Goal: Communication & Community: Answer question/provide support

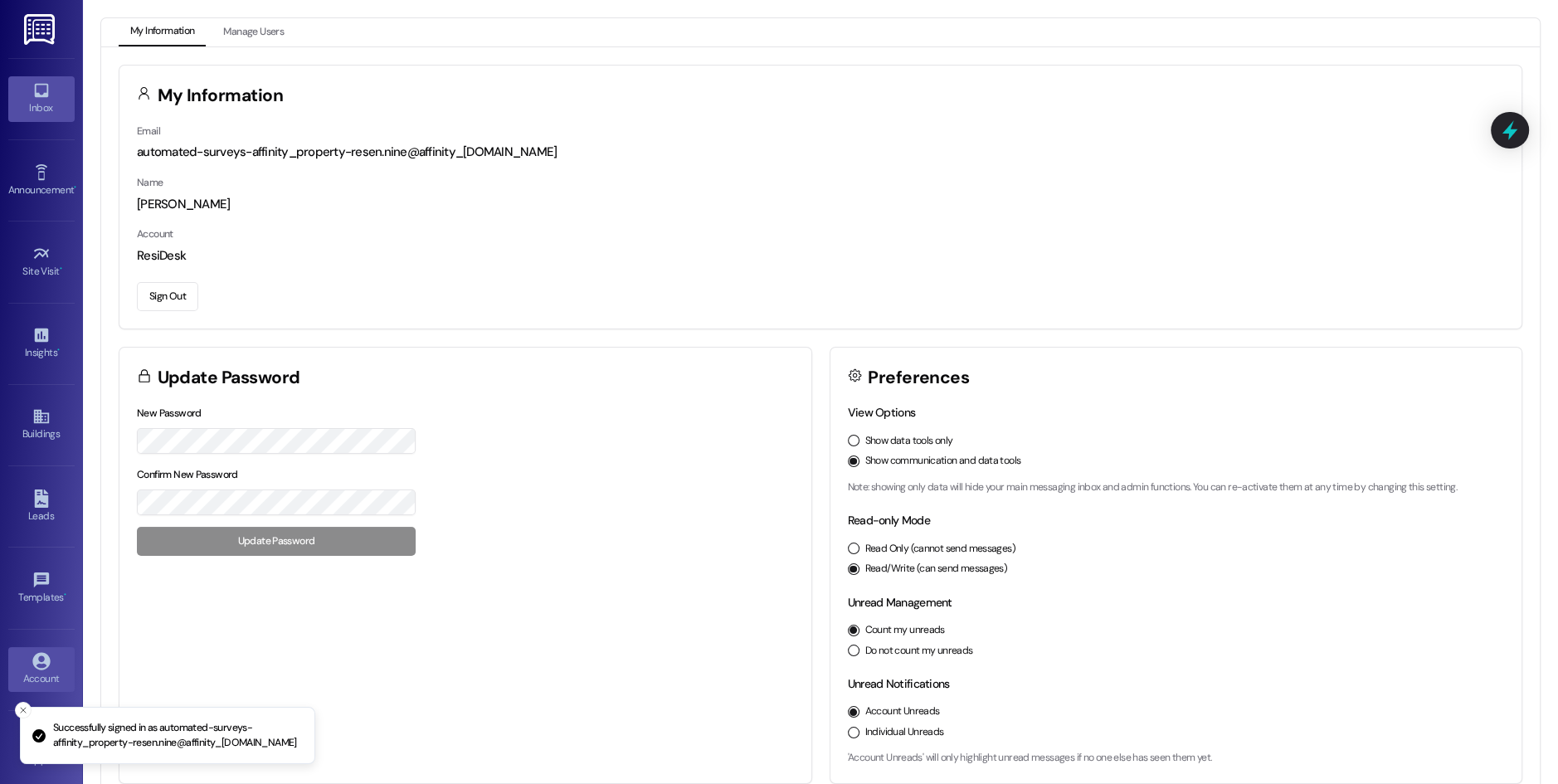
click at [42, 117] on link "Inbox" at bounding box center [41, 98] width 66 height 45
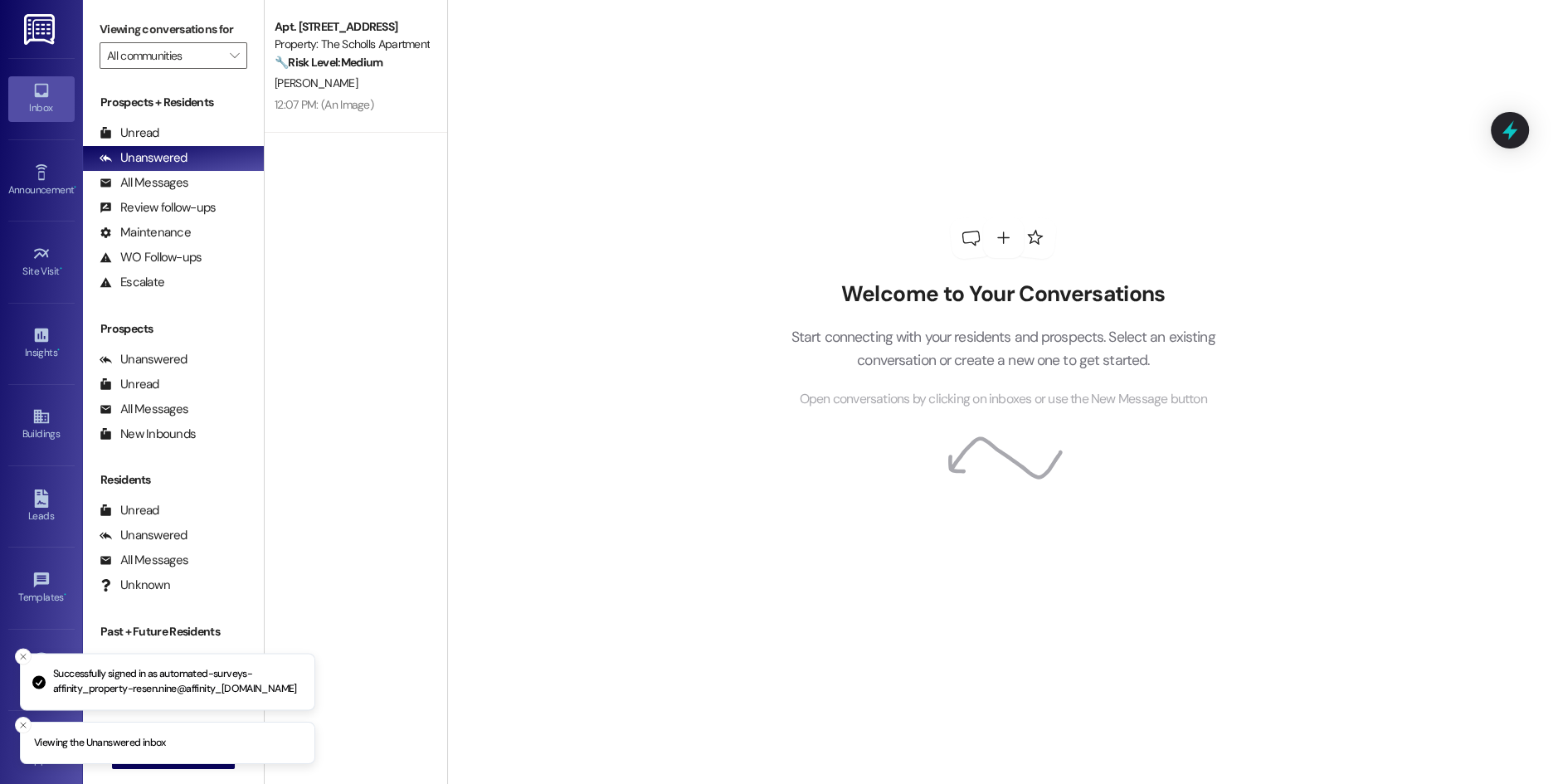
click at [21, 649] on button "Close toast" at bounding box center [23, 655] width 16 height 16
click at [22, 726] on icon "Close toast" at bounding box center [23, 724] width 10 height 10
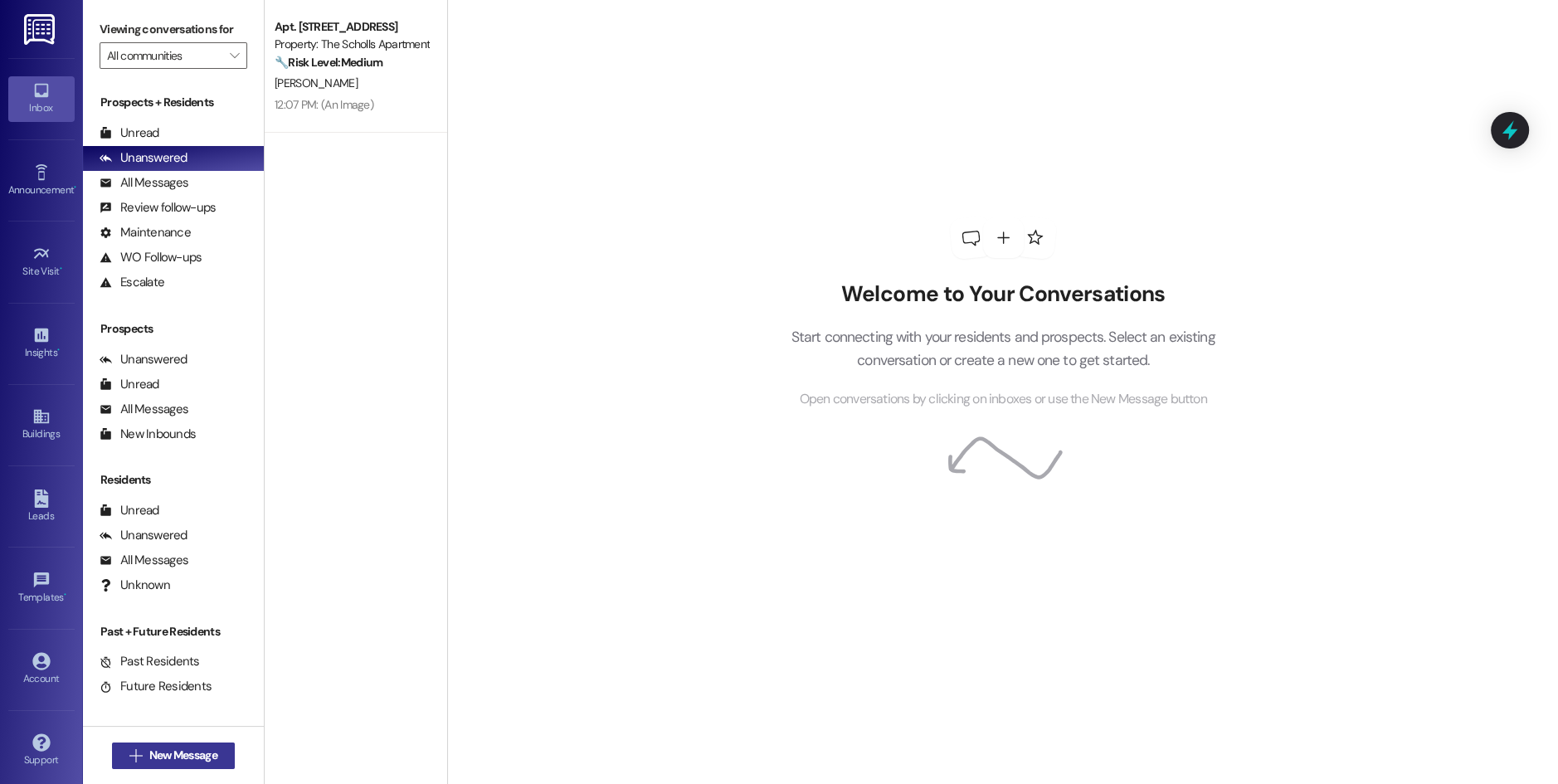
click at [160, 754] on span "New Message" at bounding box center [183, 755] width 68 height 17
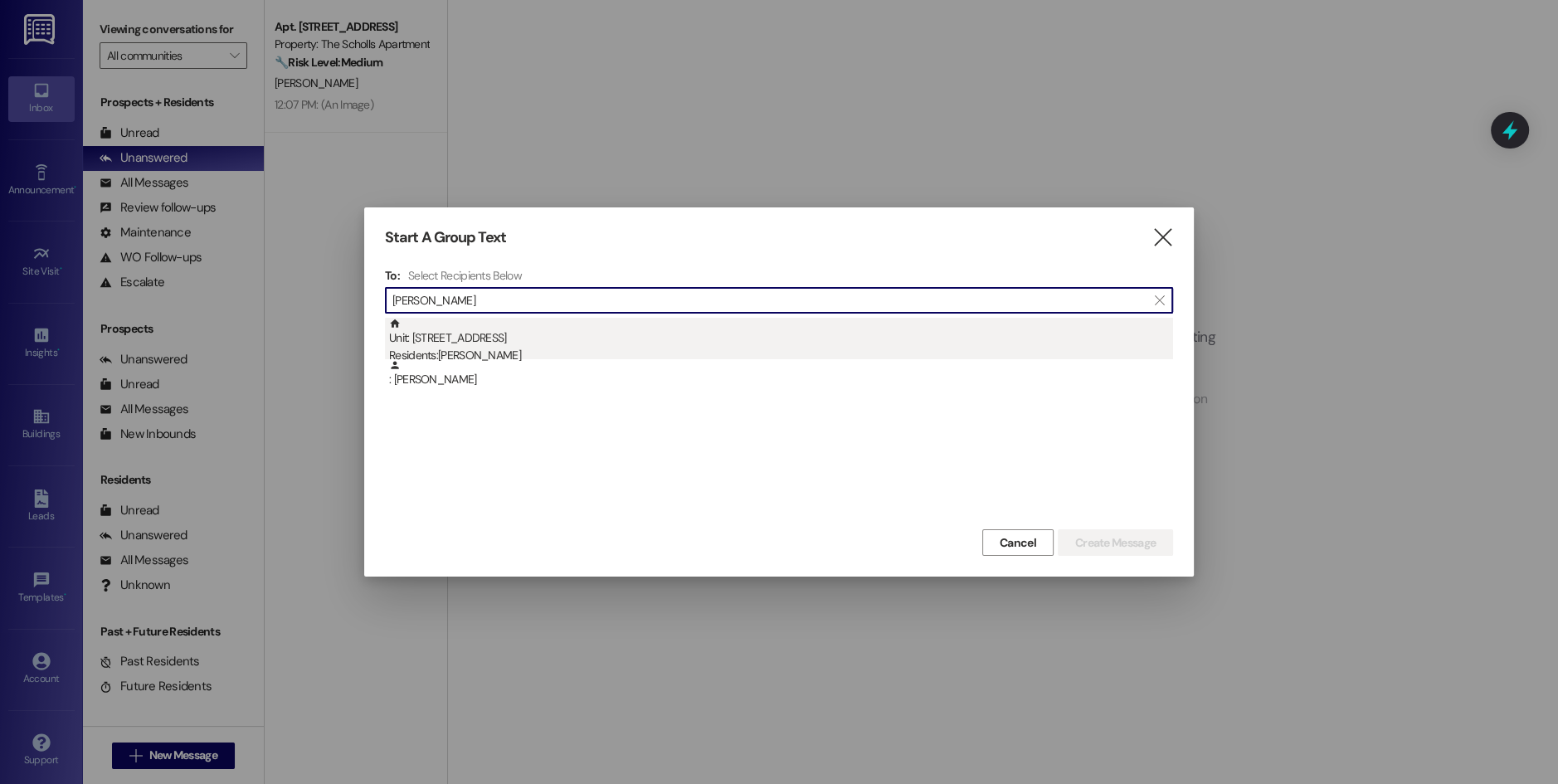
type input "[PERSON_NAME]"
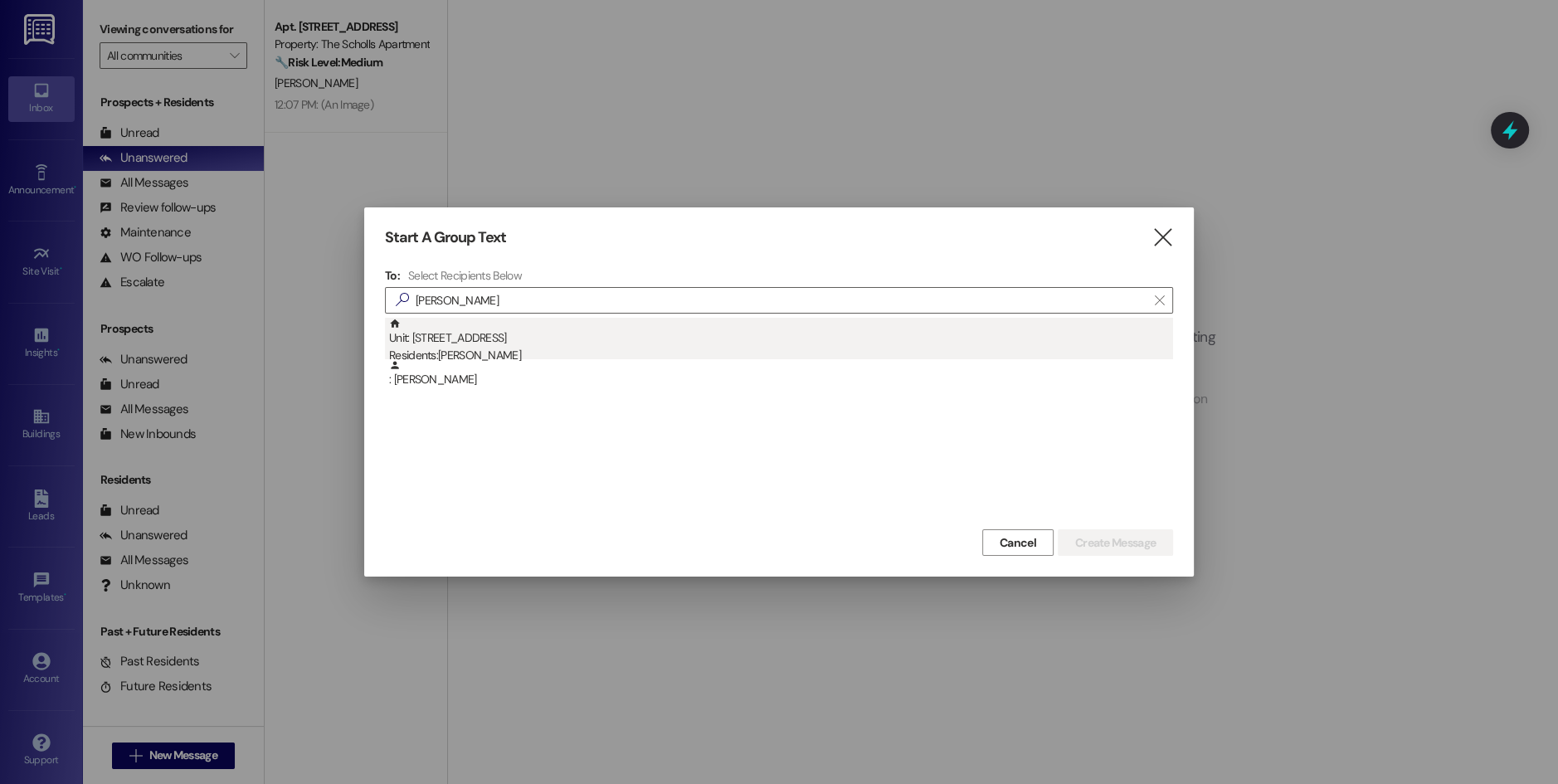
click at [609, 350] on div "Residents: [PERSON_NAME]" at bounding box center [780, 355] width 784 height 17
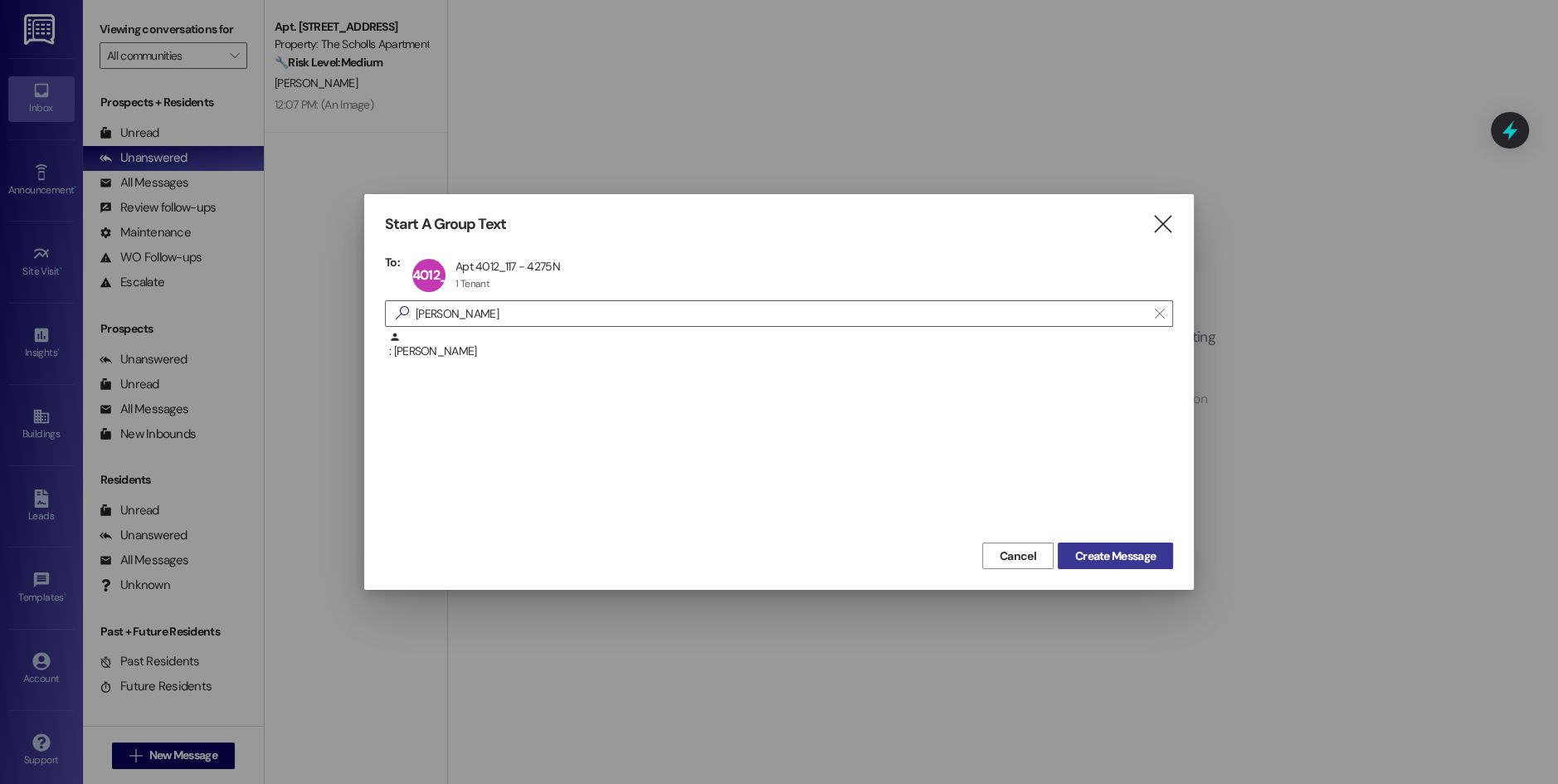
click at [1095, 556] on span "Create Message" at bounding box center [1115, 556] width 81 height 17
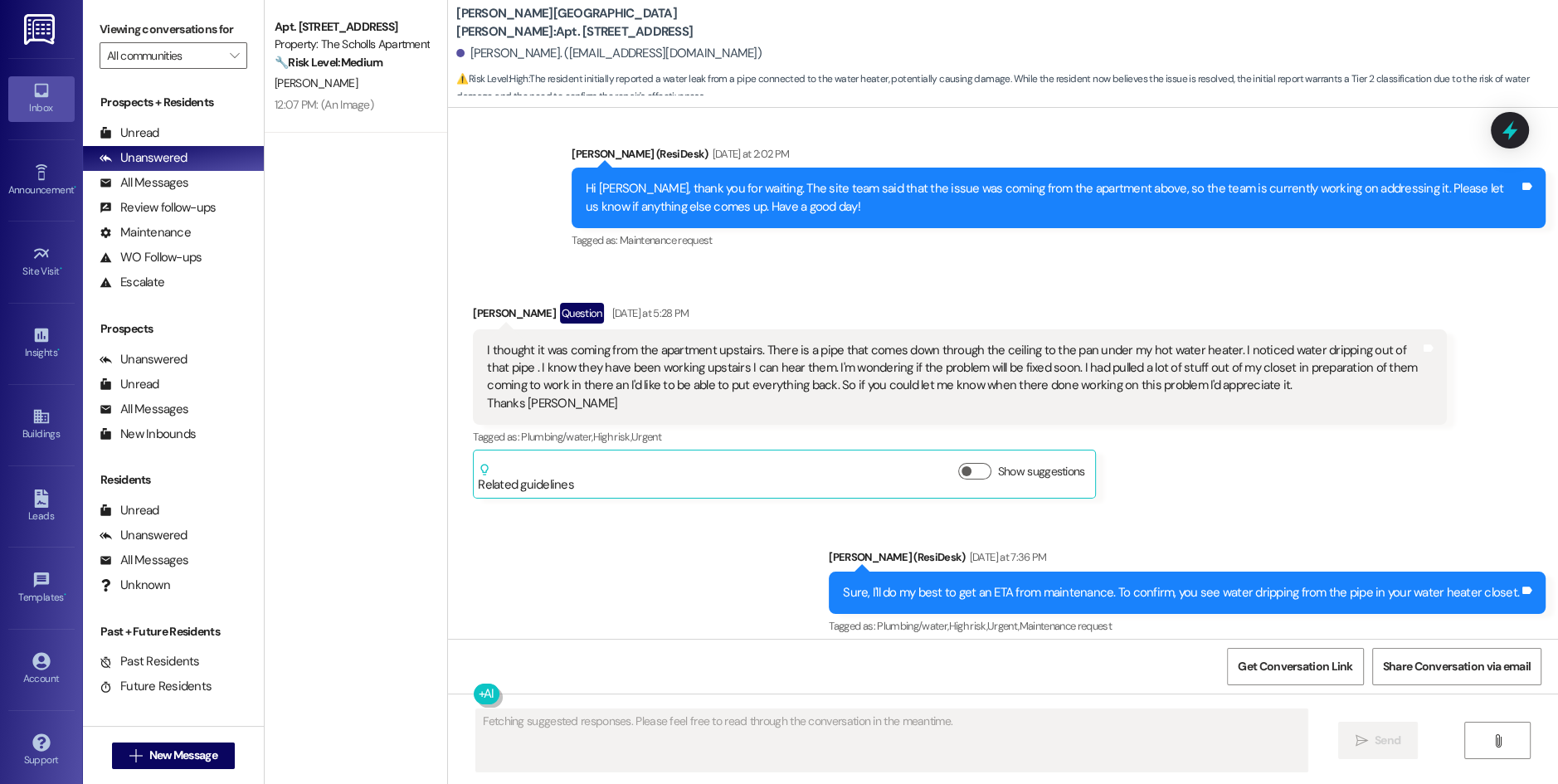
scroll to position [11669, 0]
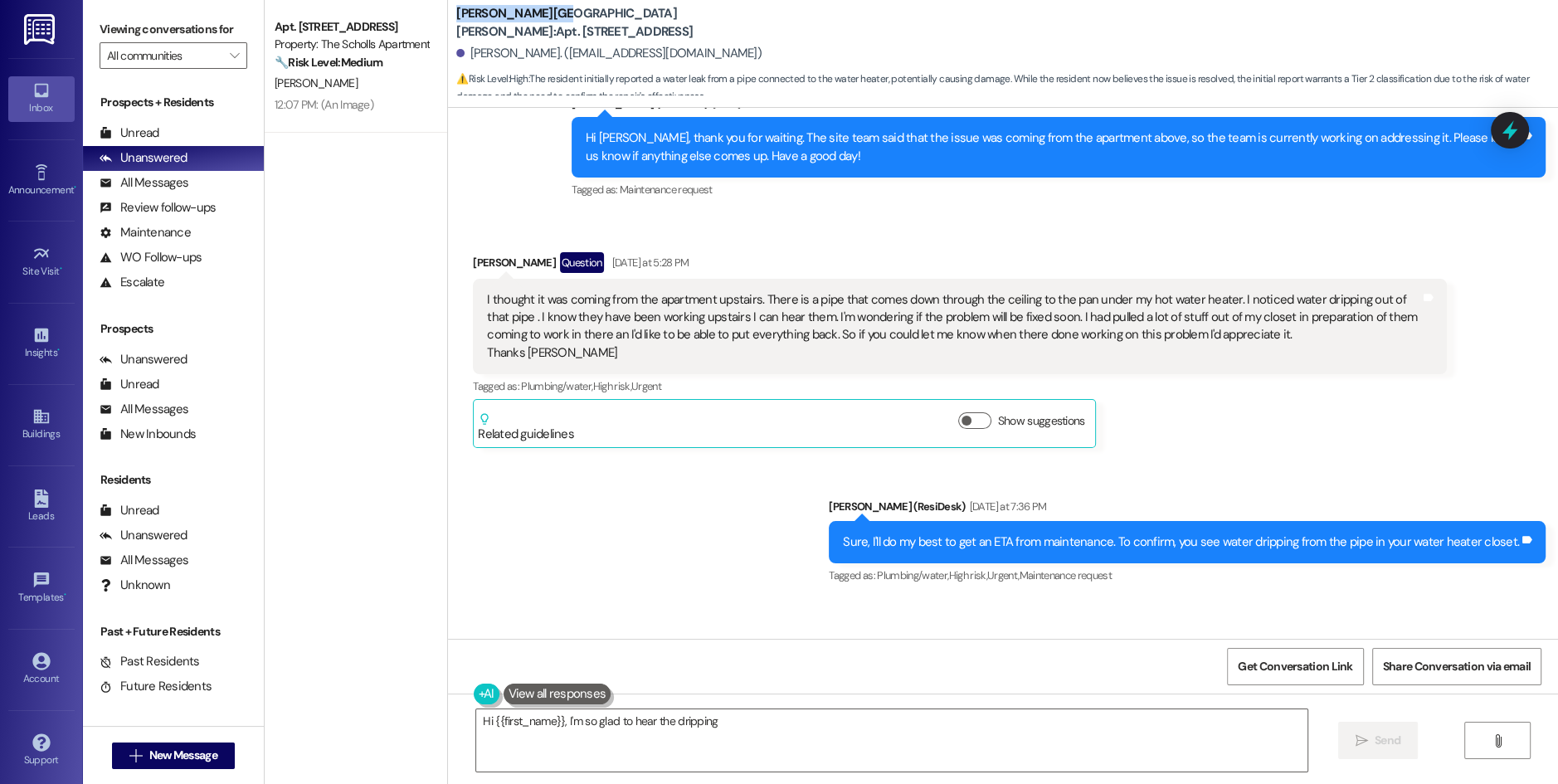
drag, startPoint x: 472, startPoint y: 21, endPoint x: 536, endPoint y: 20, distance: 64.0
click at [536, 20] on div "[PERSON_NAME][GEOGRAPHIC_DATA][PERSON_NAME]: Apt. 4012_117, [GEOGRAPHIC_DATA][P…" at bounding box center [1002, 49] width 1110 height 91
type textarea "Hi {{first_name}}, I'm so glad to hear the dripping stopped and the tray is dry…"
copy b "[PERSON_NAME][GEOGRAPHIC_DATA][PERSON_NAME]"
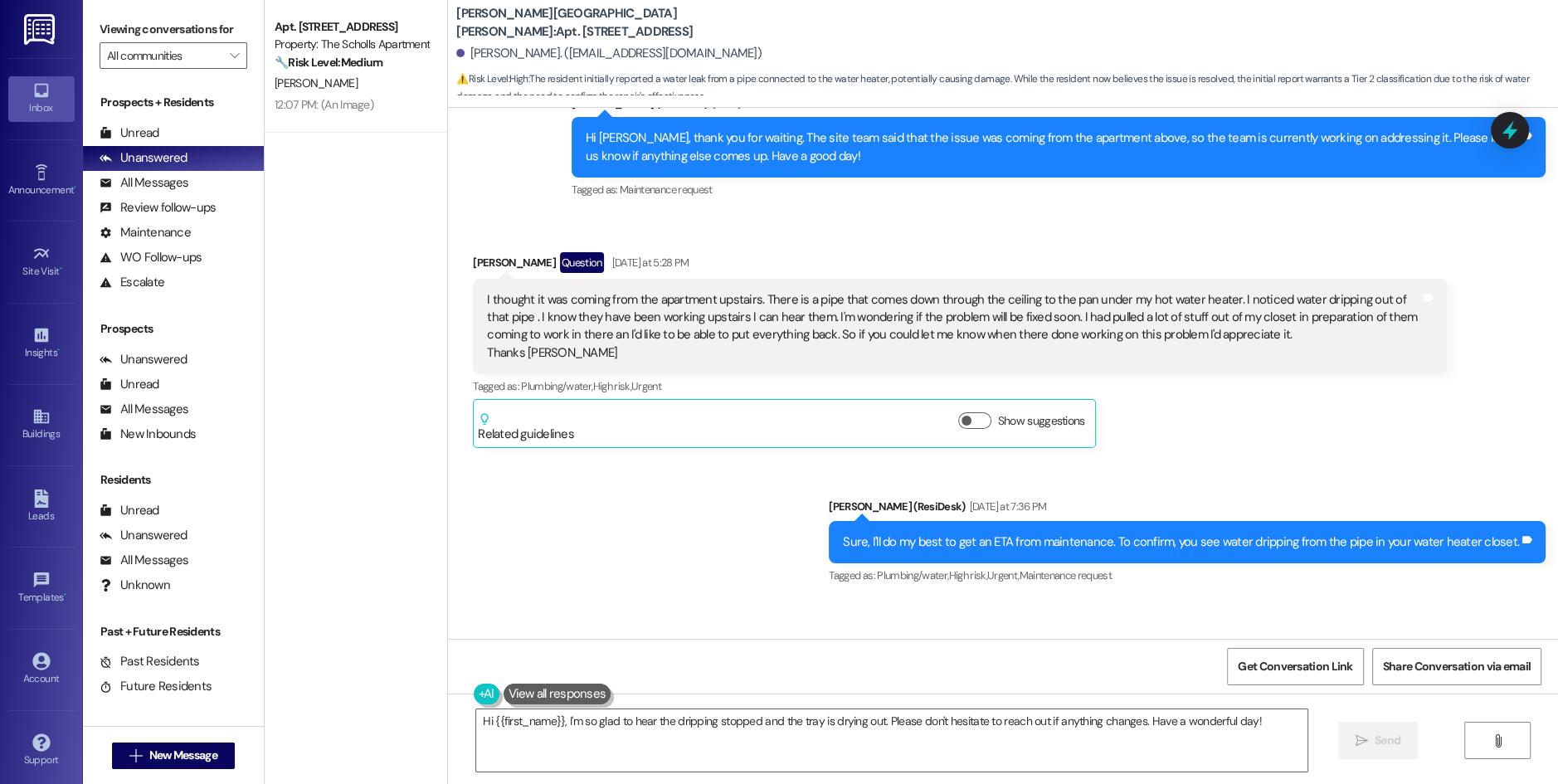
click at [662, 460] on div "Sent via SMS [PERSON_NAME] (ResiDesk) [DATE] at 7:36 PM Sure, I'll do my best t…" at bounding box center [1002, 530] width 1110 height 140
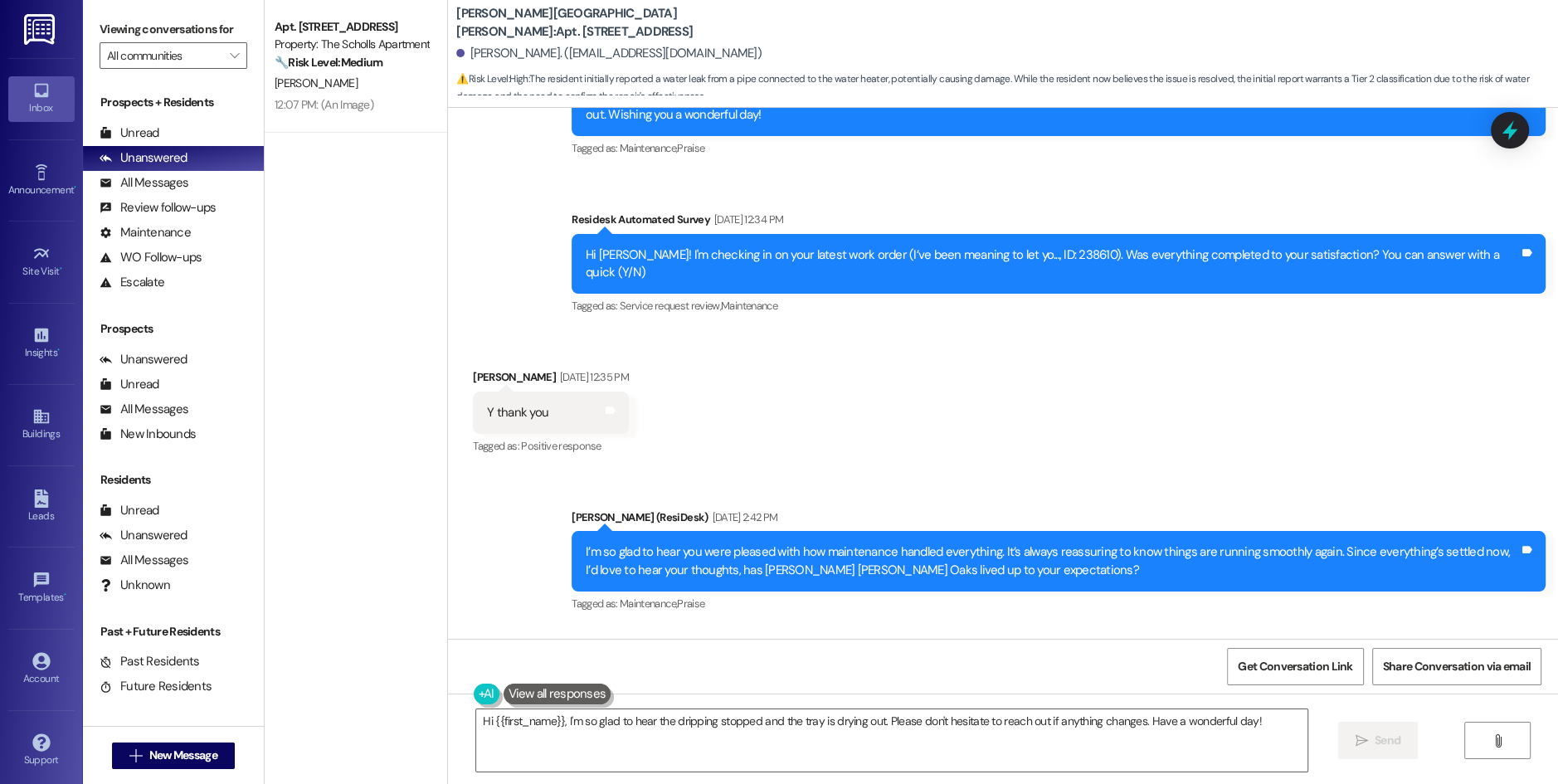
scroll to position [8871, 0]
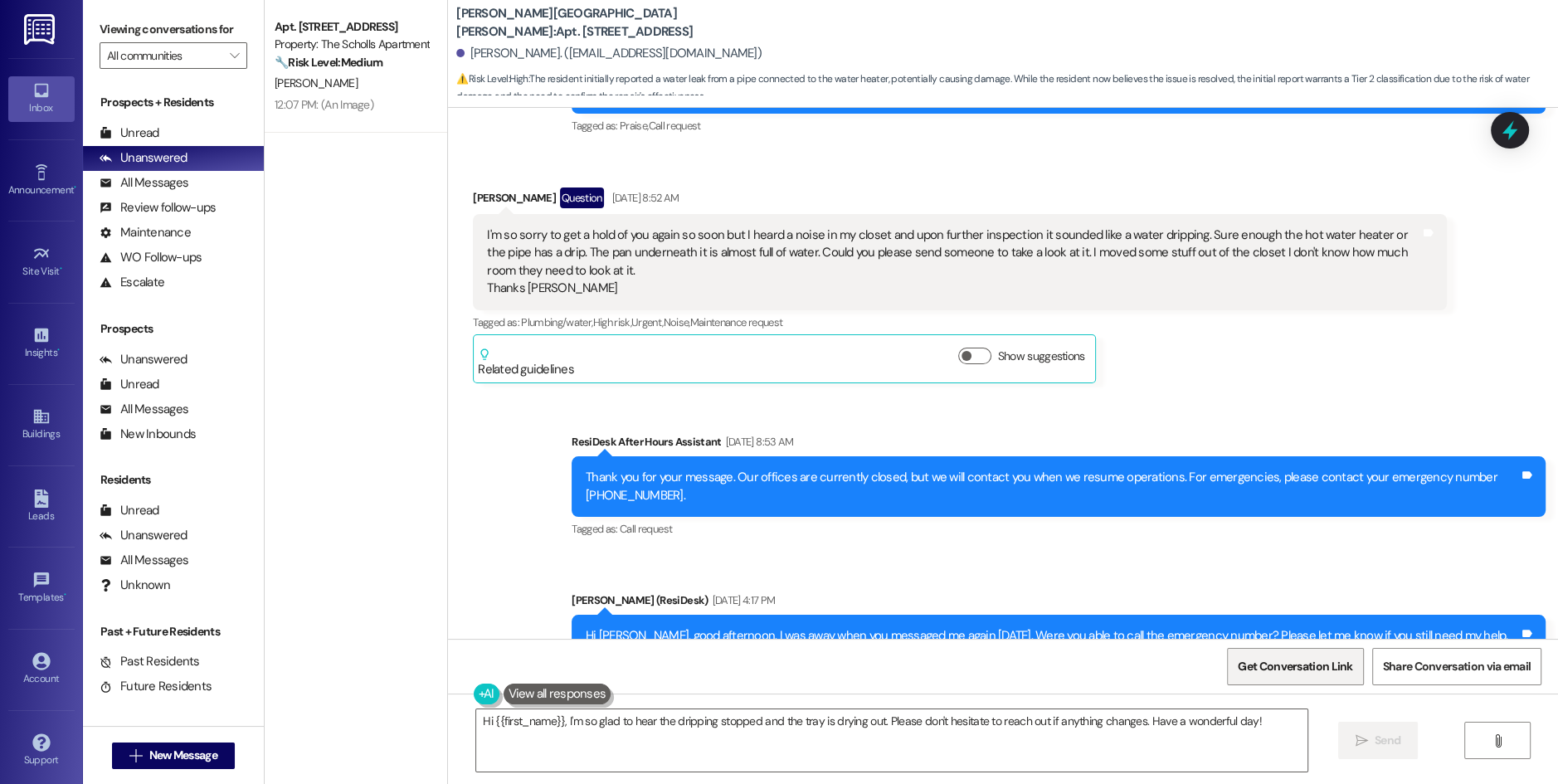
click at [1296, 659] on span "Get Conversation Link" at bounding box center [1294, 667] width 115 height 17
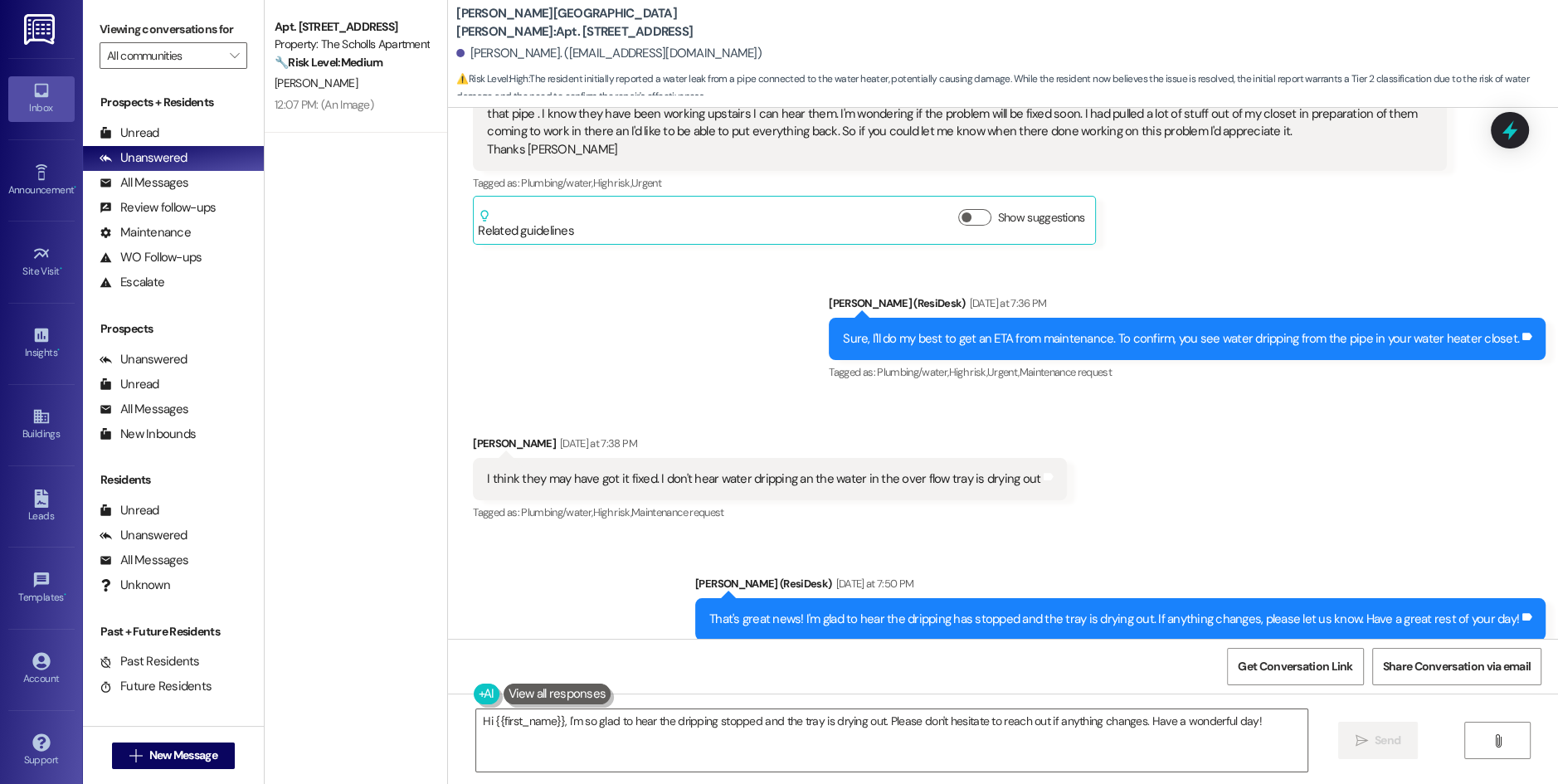
scroll to position [11963, 0]
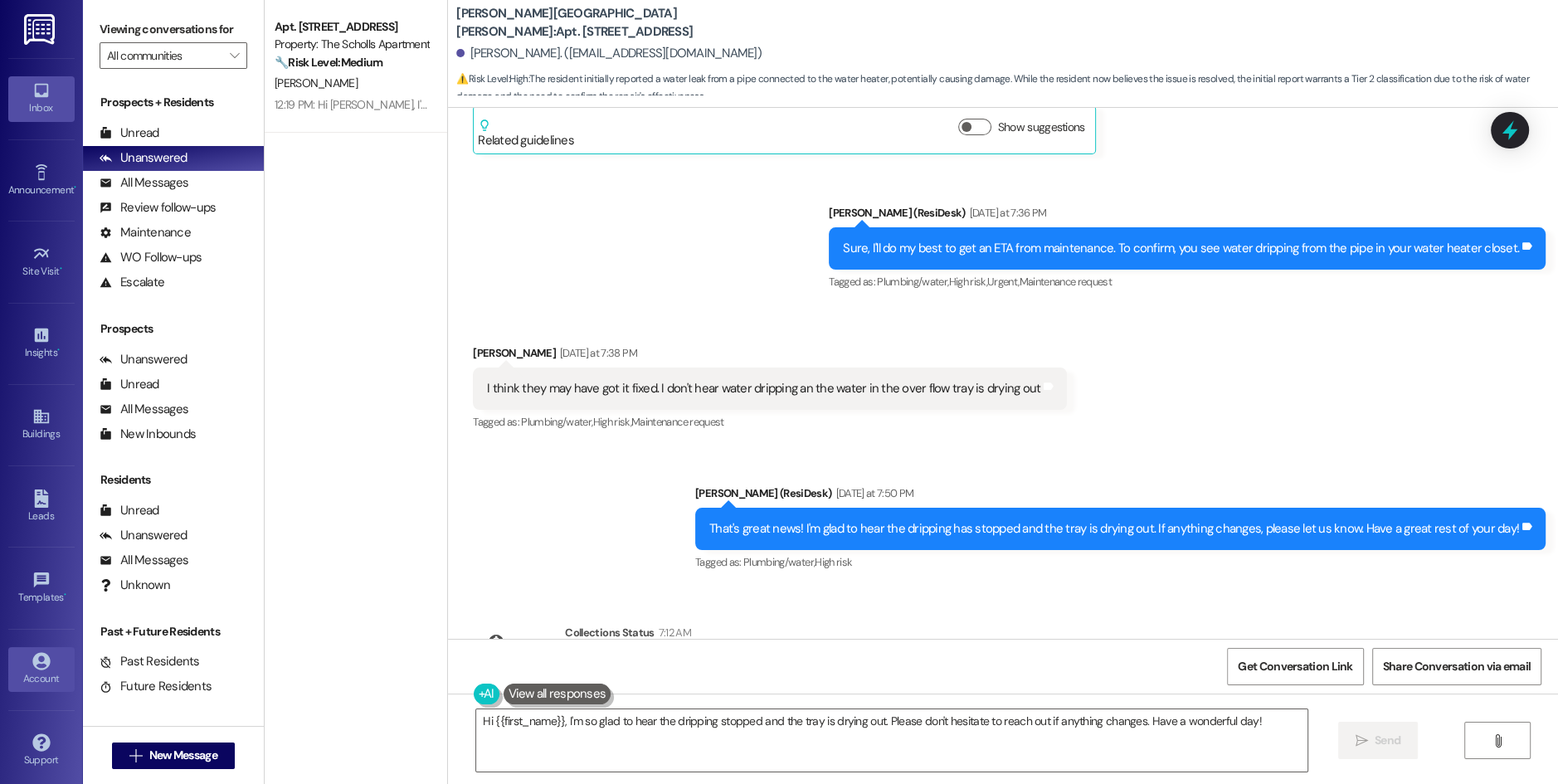
click at [49, 670] on div "Account" at bounding box center [41, 678] width 83 height 16
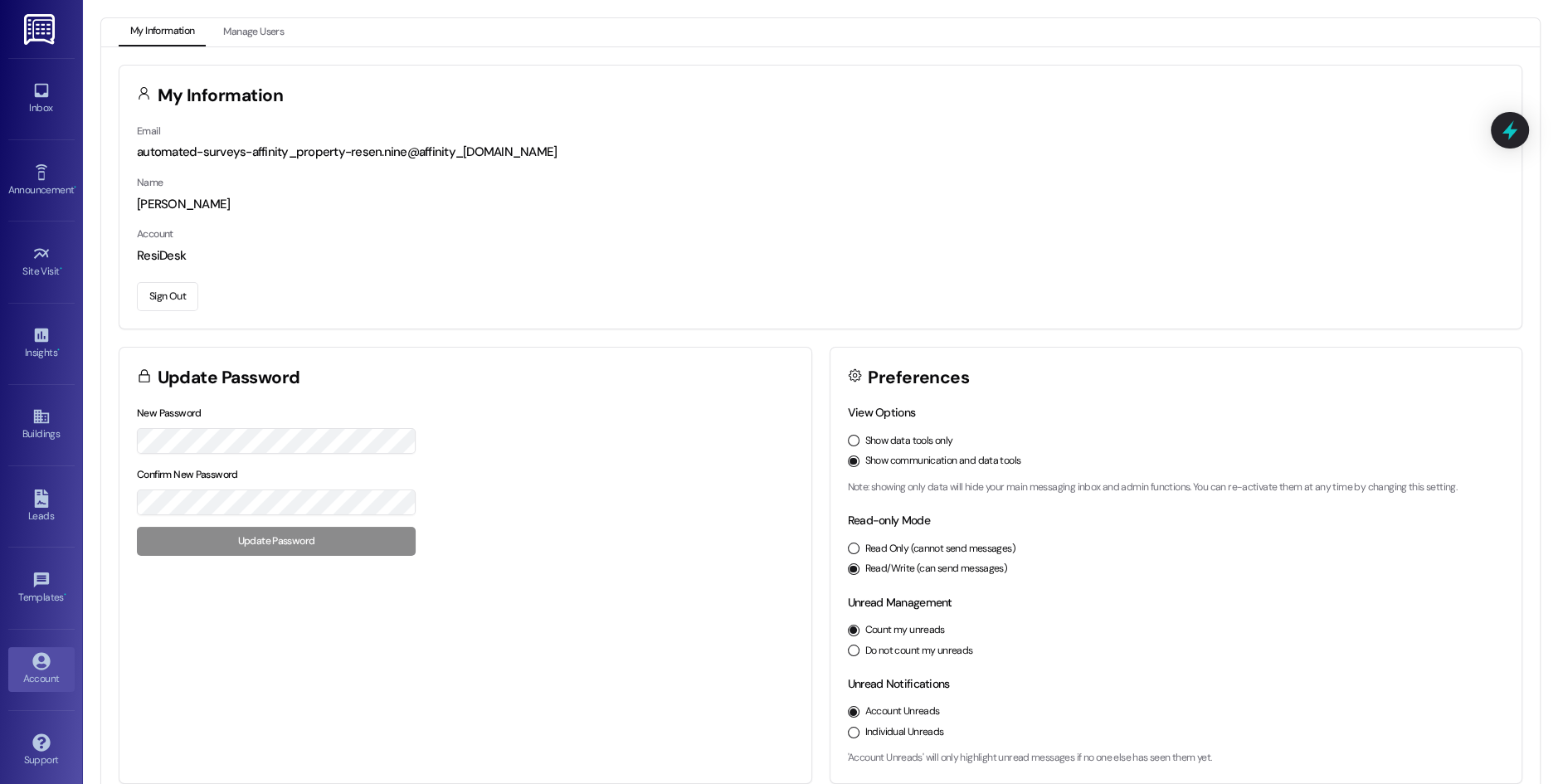
click at [169, 291] on button "Sign Out" at bounding box center [167, 296] width 62 height 29
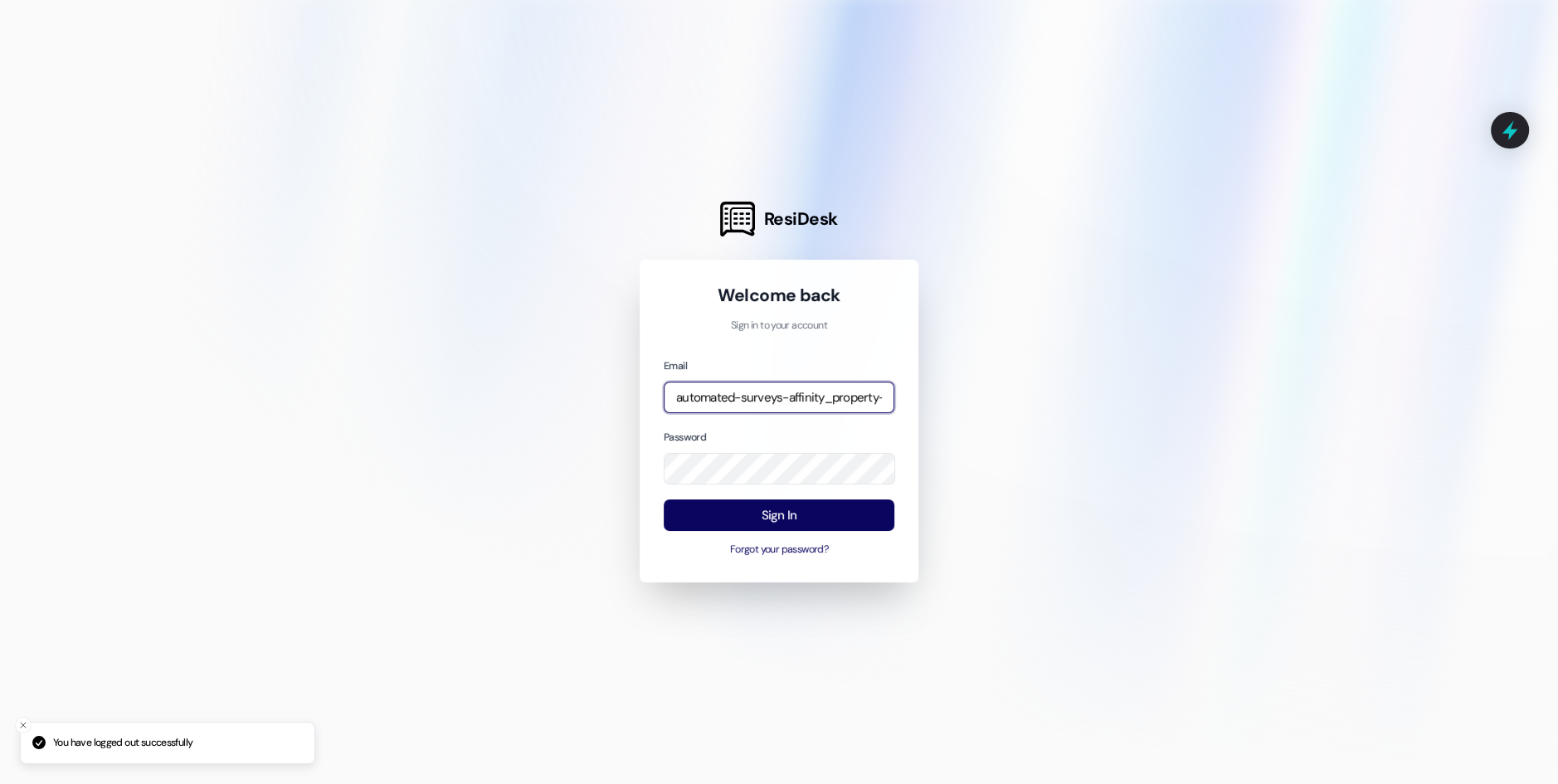
click at [730, 389] on input "automated-surveys-affinity_property-resen.nine@affinity_[DOMAIN_NAME]" at bounding box center [779, 398] width 231 height 33
type input "automated-surveys-birchstone_residential-resen.nine@birchstone_[DOMAIN_NAME]"
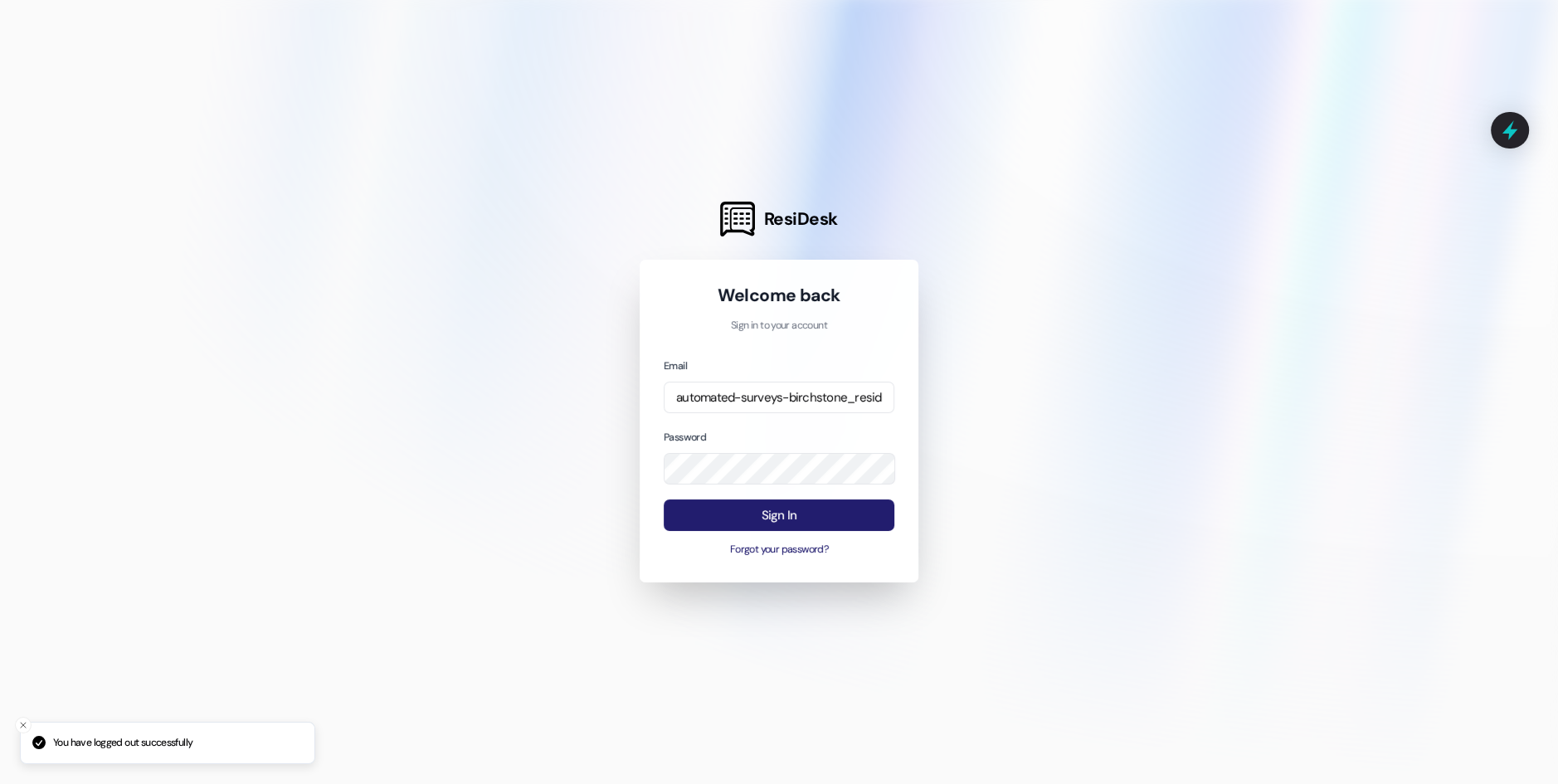
click at [787, 511] on button "Sign In" at bounding box center [779, 516] width 231 height 33
